Goal: Find specific page/section: Find specific page/section

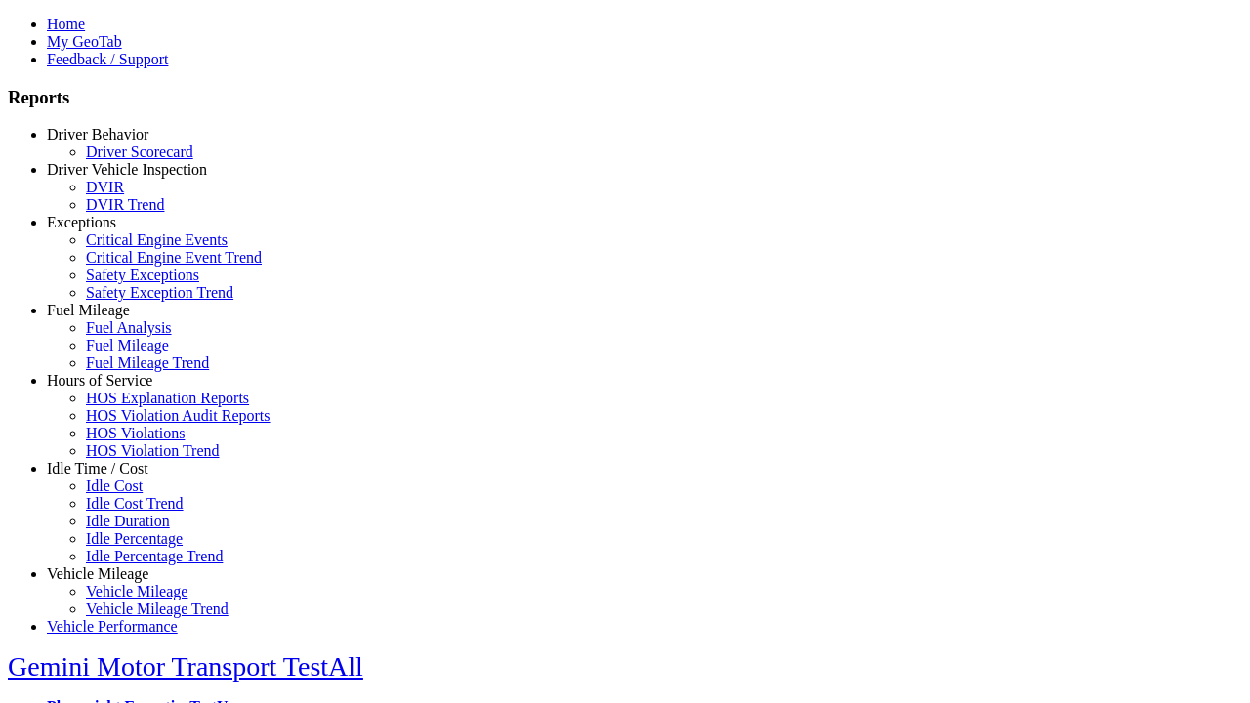
click at [112, 476] on link "Idle Time / Cost" at bounding box center [98, 468] width 102 height 17
click at [127, 512] on link "Idle Cost Trend" at bounding box center [135, 503] width 98 height 17
select select "**"
type input "*********"
